Goal: Register for event/course

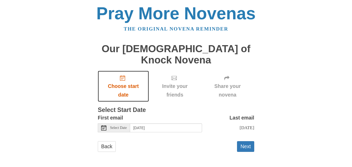
click at [127, 82] on span "Choose start date" at bounding box center [123, 90] width 41 height 17
click at [124, 75] on icon "Choose start date" at bounding box center [122, 77] width 5 height 5
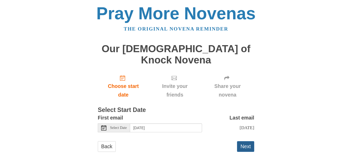
click at [249, 141] on button "Next" at bounding box center [245, 146] width 17 height 11
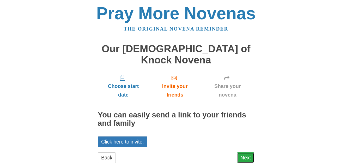
click at [248, 152] on link "Next" at bounding box center [245, 157] width 17 height 11
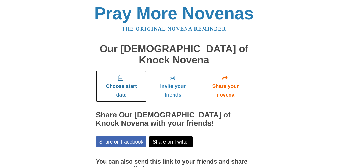
click at [120, 82] on span "Choose start date" at bounding box center [121, 90] width 41 height 17
